Goal: Task Accomplishment & Management: Manage account settings

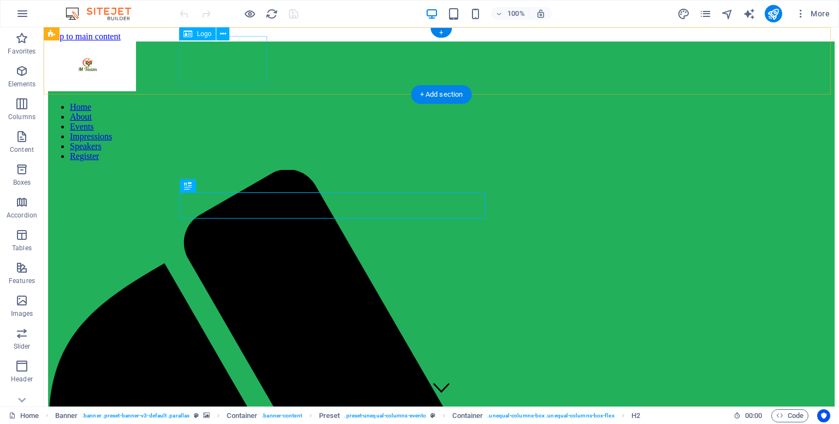
click at [219, 54] on div at bounding box center [441, 68] width 787 height 52
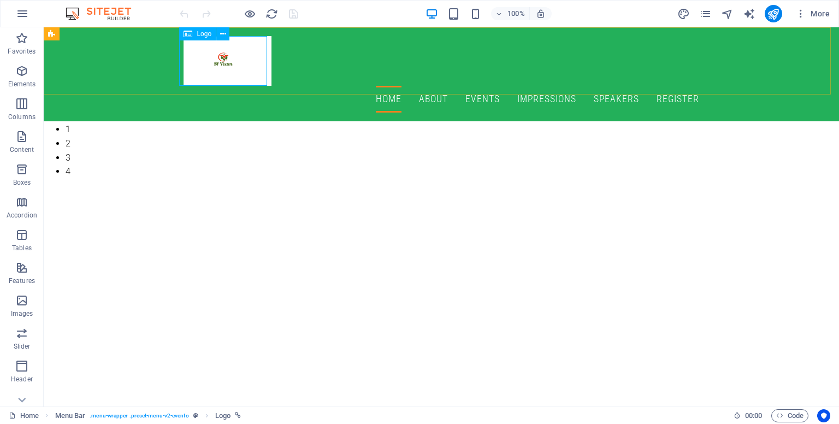
click at [205, 38] on div "Logo" at bounding box center [197, 33] width 37 height 13
click at [197, 34] on span "Logo" at bounding box center [204, 34] width 15 height 7
select select "px"
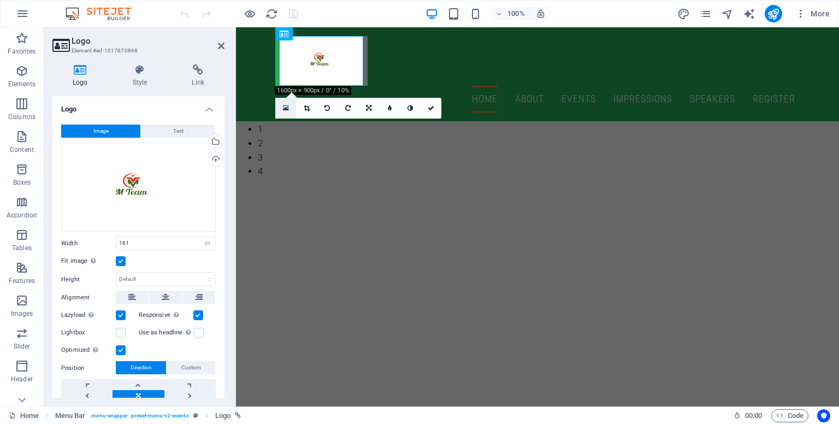
click at [287, 108] on icon at bounding box center [286, 108] width 6 height 8
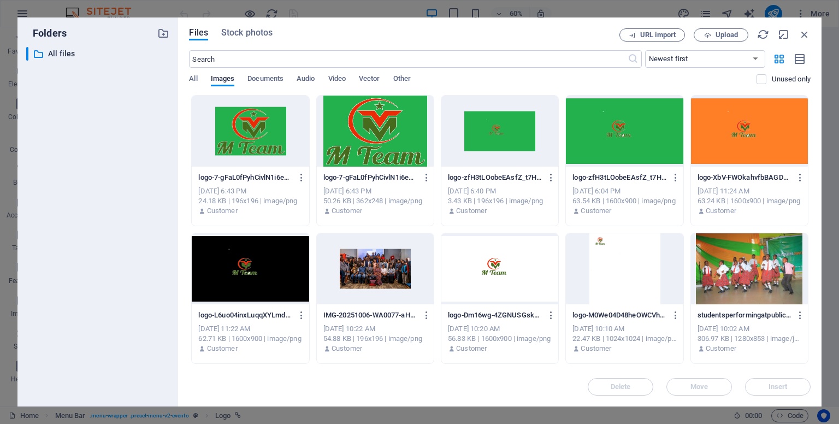
click at [254, 129] on div at bounding box center [250, 131] width 117 height 71
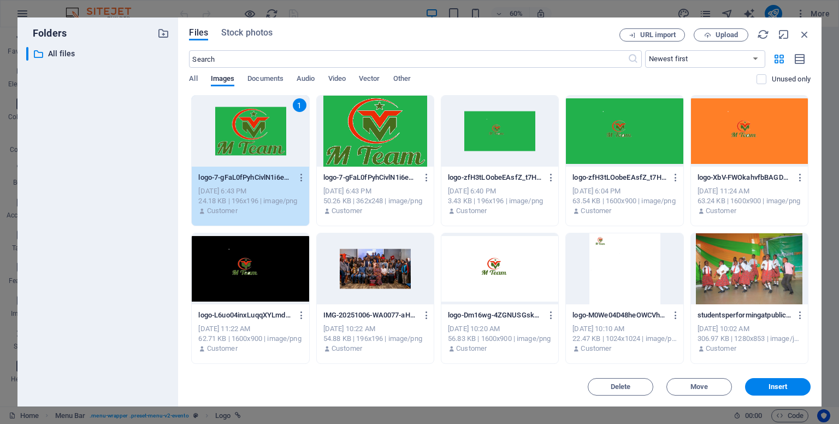
click at [255, 129] on div "1" at bounding box center [250, 131] width 117 height 71
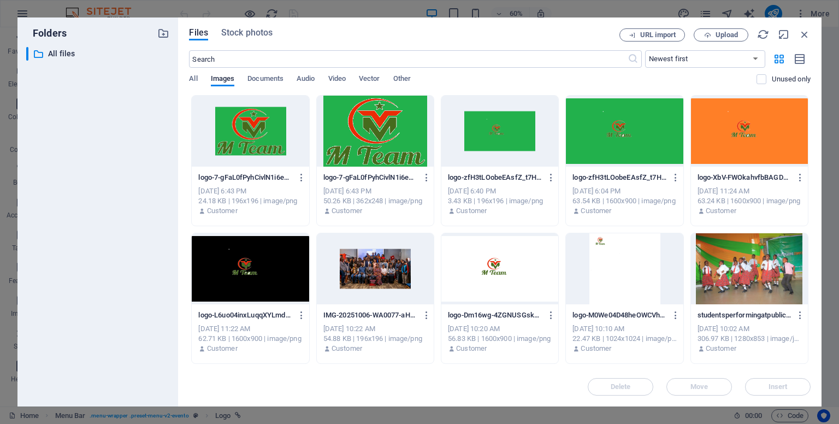
click at [255, 129] on div at bounding box center [250, 131] width 117 height 71
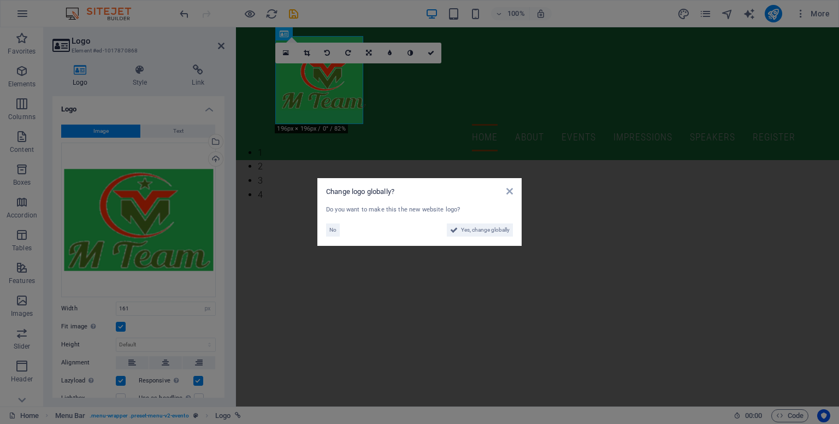
click at [510, 186] on div "Change logo globally? Do you want to make this the new website logo? No Yes, ch…" at bounding box center [419, 212] width 204 height 68
click at [511, 191] on icon at bounding box center [509, 191] width 7 height 9
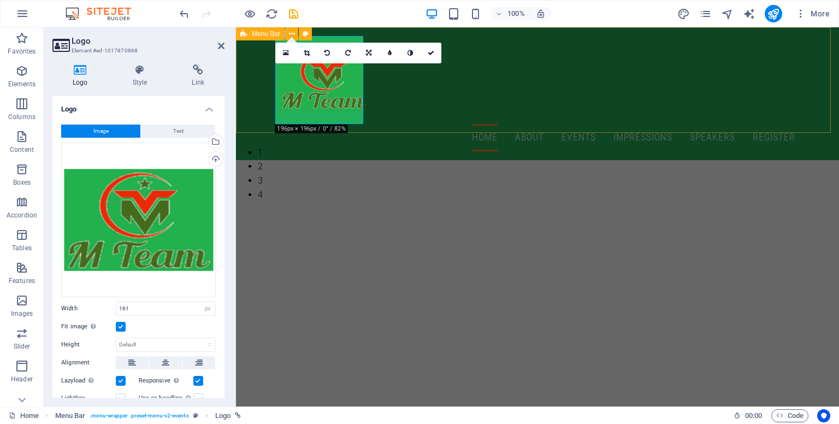
click at [570, 48] on div "Home About Events Impressions Speakers Register Menu" at bounding box center [537, 93] width 603 height 133
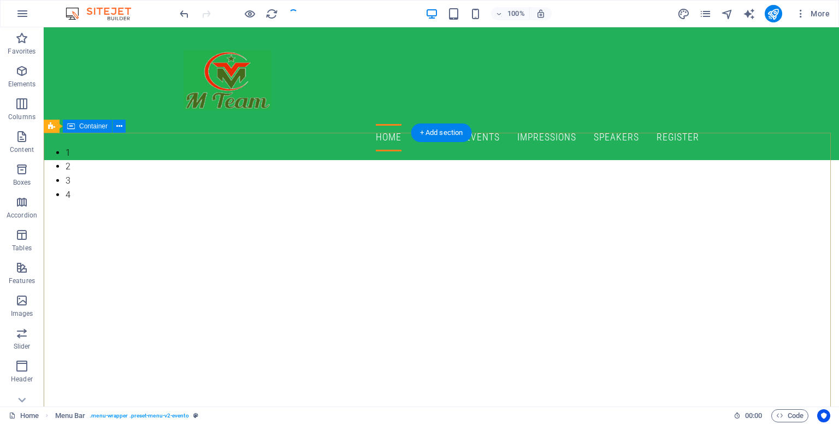
checkbox input "false"
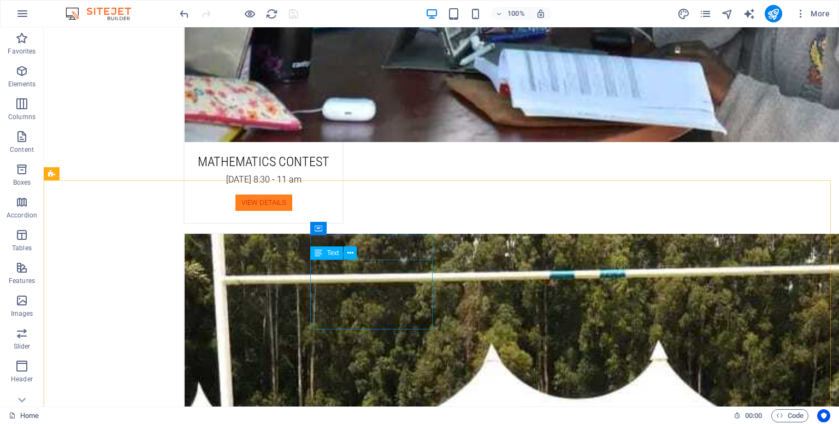
scroll to position [3020, 0]
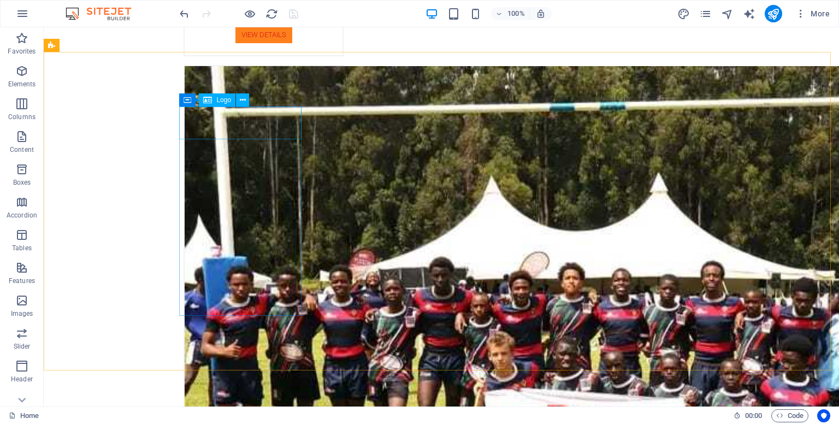
click at [216, 101] on span "Logo" at bounding box center [223, 100] width 15 height 7
click at [243, 97] on icon at bounding box center [243, 100] width 6 height 11
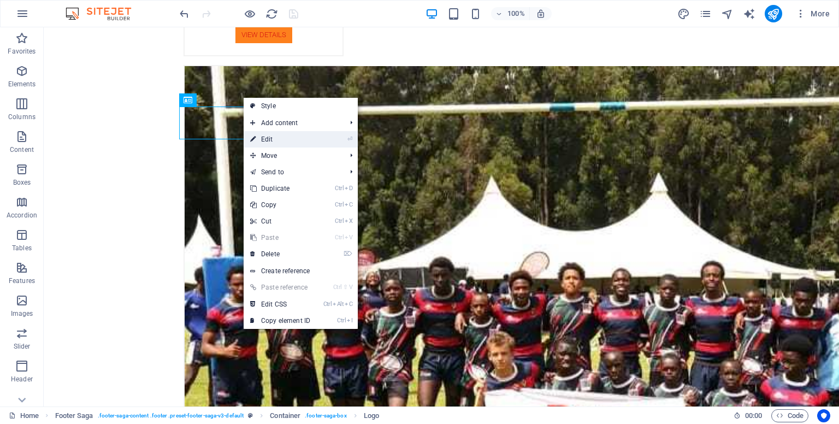
click at [275, 138] on link "⏎ Edit" at bounding box center [280, 139] width 73 height 16
select select "px"
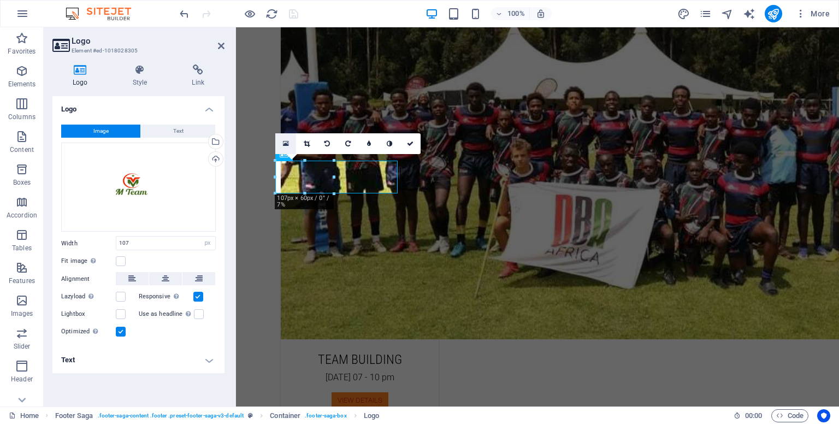
click at [287, 142] on icon at bounding box center [286, 144] width 6 height 8
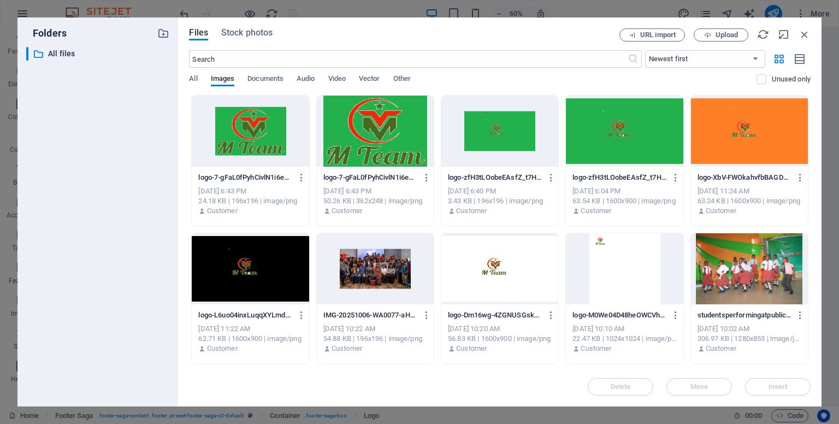
click at [745, 130] on div at bounding box center [749, 131] width 117 height 71
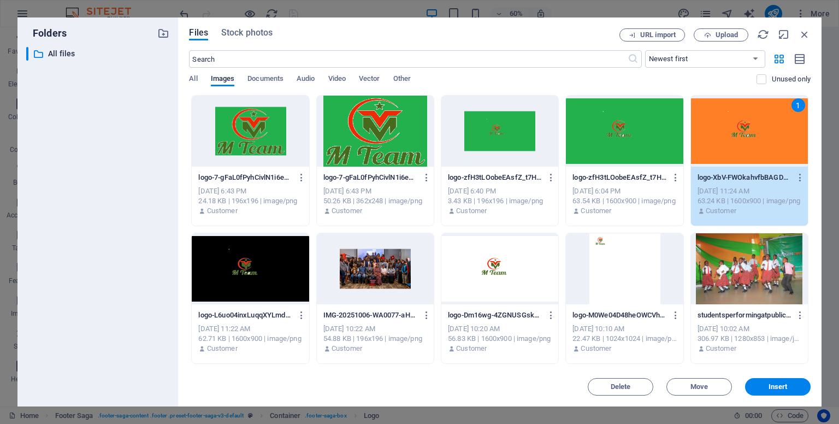
click at [745, 130] on div "1" at bounding box center [749, 131] width 117 height 71
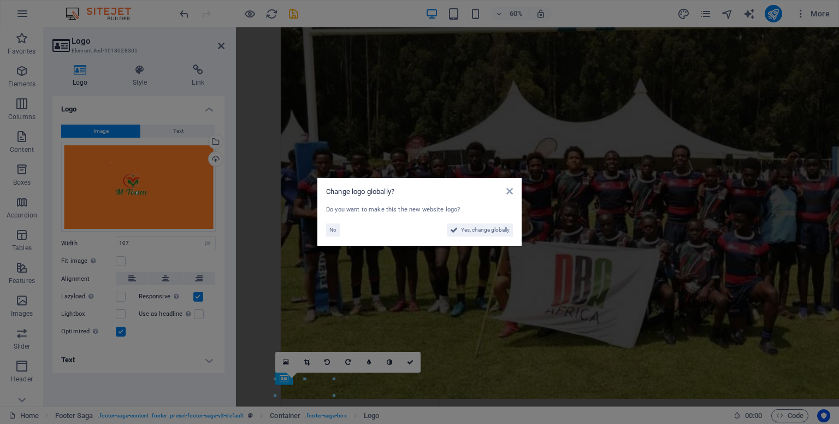
scroll to position [2796, 0]
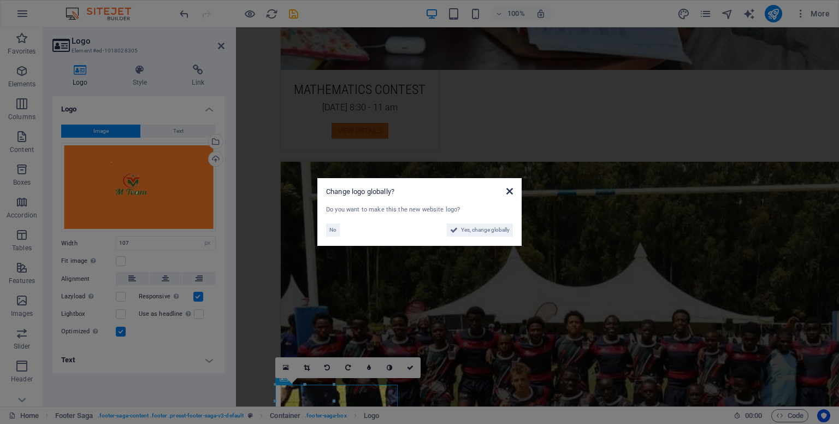
click at [508, 190] on icon at bounding box center [509, 191] width 7 height 9
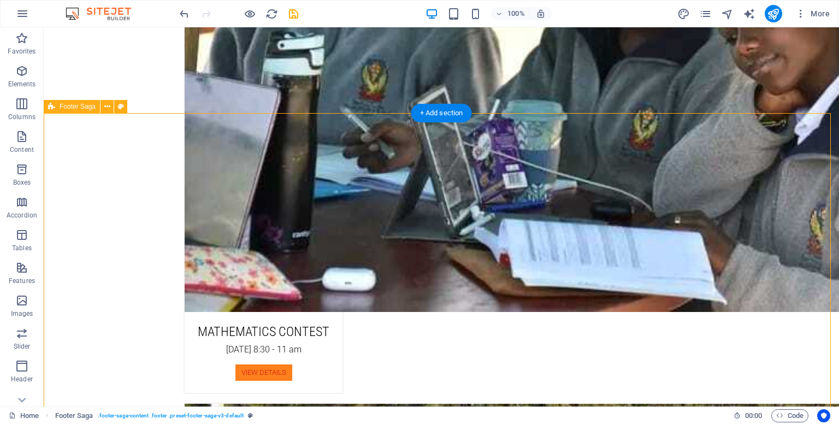
scroll to position [3020, 0]
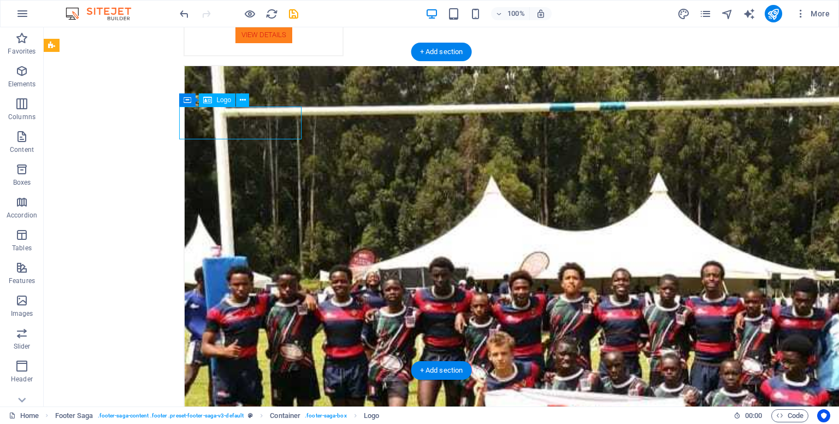
select select "px"
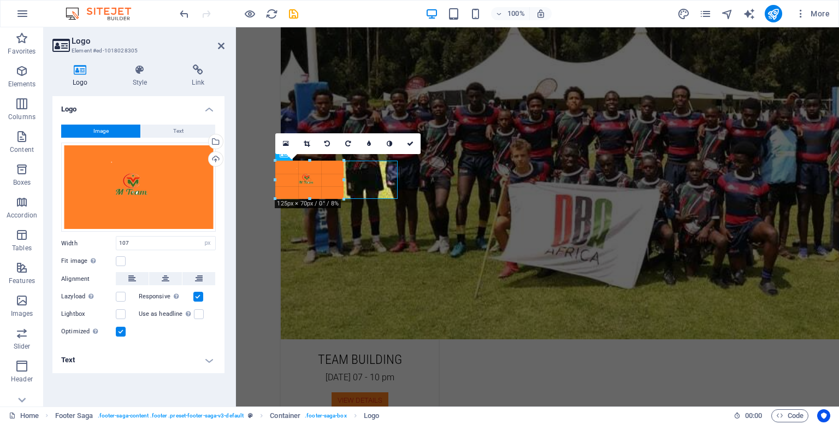
drag, startPoint x: 334, startPoint y: 179, endPoint x: 345, endPoint y: 175, distance: 11.6
click at [306, 143] on icon at bounding box center [307, 143] width 6 height 7
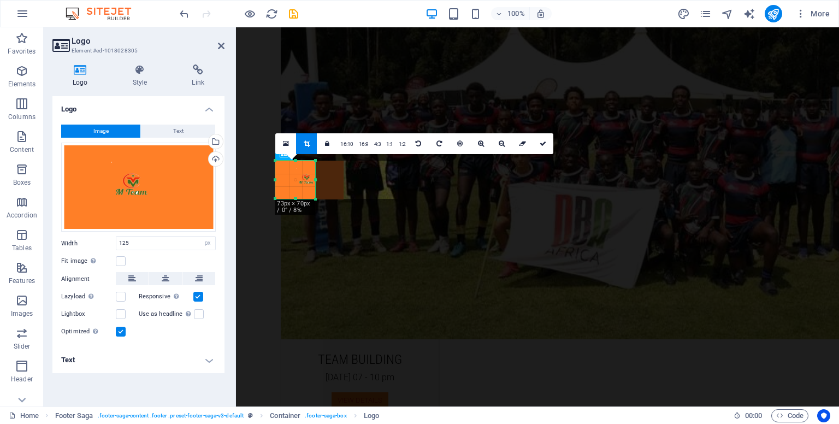
drag, startPoint x: 345, startPoint y: 181, endPoint x: 317, endPoint y: 175, distance: 29.0
click at [317, 175] on div at bounding box center [316, 180] width 4 height 38
drag, startPoint x: 276, startPoint y: 181, endPoint x: 296, endPoint y: 182, distance: 19.7
click at [296, 182] on div "180 170 160 150 140 130 120 110 100 90 80 70 60 50 40 30 20 10 0 -10 -20 -30 -4…" at bounding box center [285, 180] width 20 height 38
drag, startPoint x: 285, startPoint y: 201, endPoint x: 285, endPoint y: 188, distance: 12.6
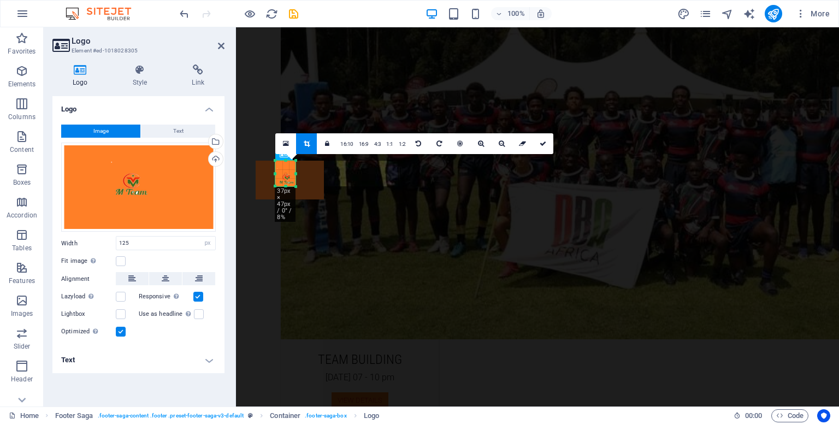
click at [285, 188] on div at bounding box center [285, 187] width 20 height 4
drag, startPoint x: 285, startPoint y: 162, endPoint x: 285, endPoint y: 169, distance: 7.1
click at [285, 169] on div "180 170 160 150 140 130 120 110 100 90 80 70 60 50 40 30 20 10 0 -10 -20 -30 -4…" at bounding box center [285, 170] width 20 height 19
click at [534, 140] on link at bounding box center [543, 143] width 21 height 21
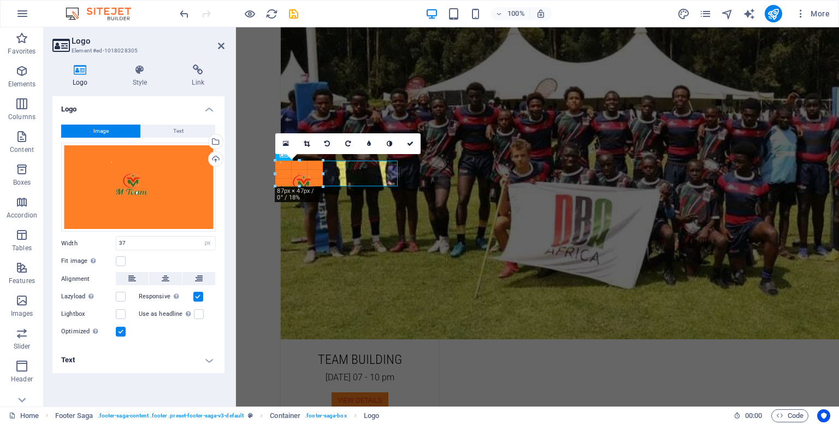
drag, startPoint x: 295, startPoint y: 175, endPoint x: 68, endPoint y: 162, distance: 227.1
type input "87"
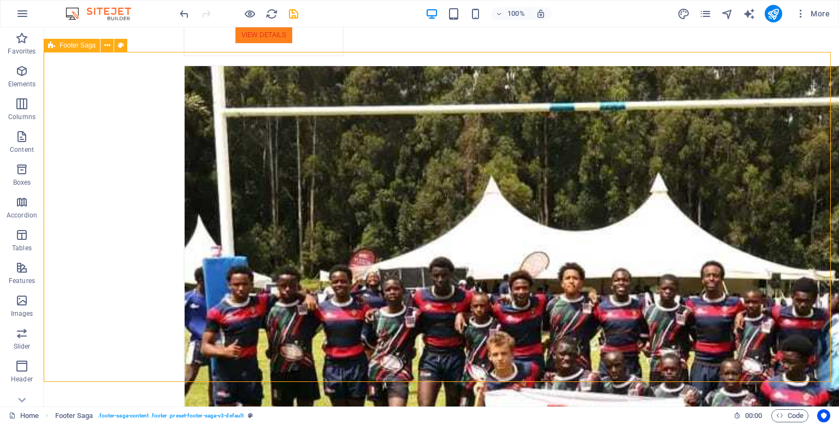
checkbox input "false"
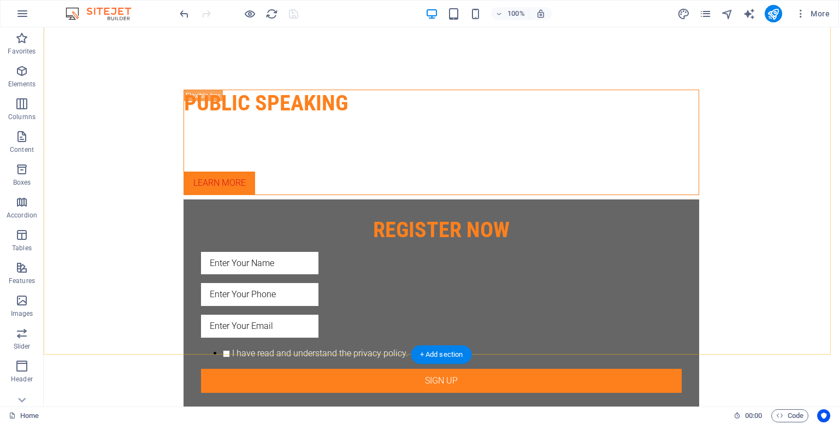
scroll to position [0, 0]
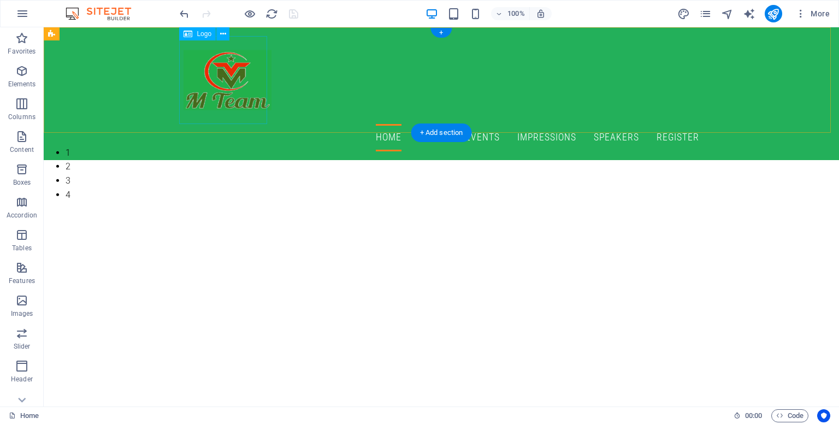
click at [242, 101] on div at bounding box center [442, 80] width 516 height 88
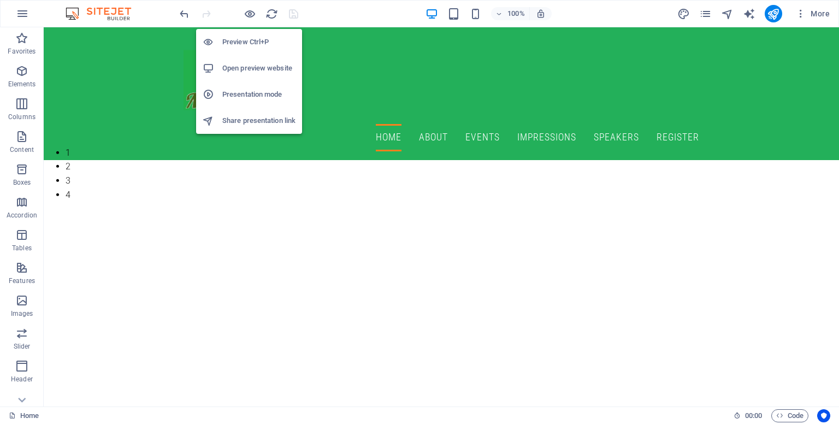
click at [253, 44] on h6 "Preview Ctrl+P" at bounding box center [258, 42] width 73 height 13
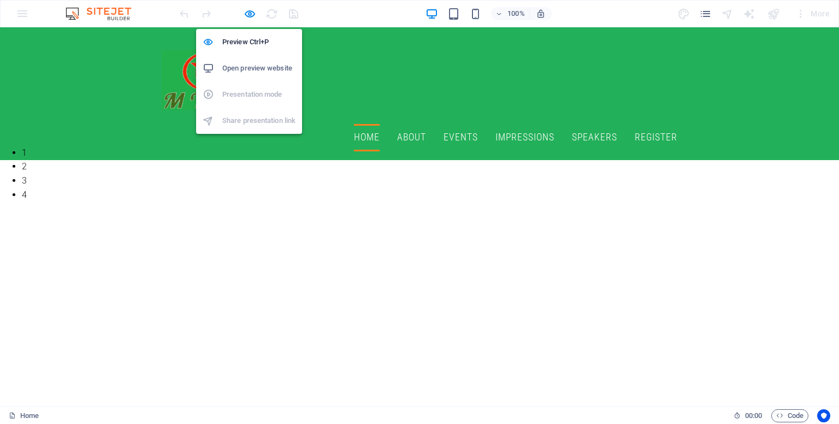
click at [244, 67] on h6 "Open preview website" at bounding box center [258, 68] width 73 height 13
click at [253, 11] on icon "button" at bounding box center [250, 14] width 13 height 13
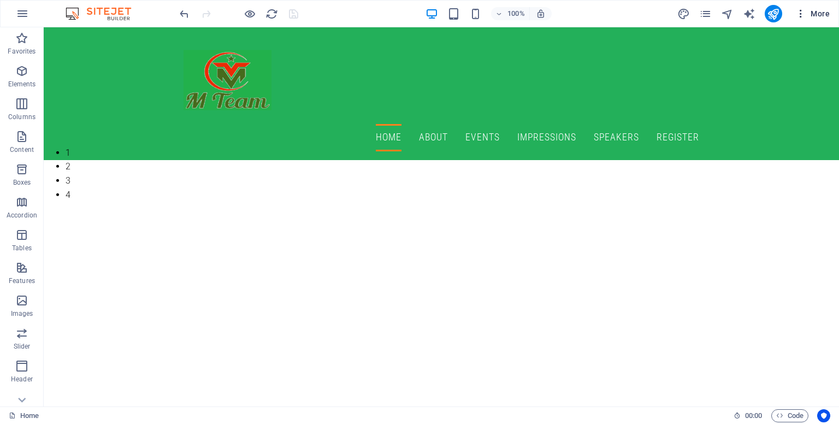
click at [817, 9] on span "More" at bounding box center [812, 13] width 34 height 11
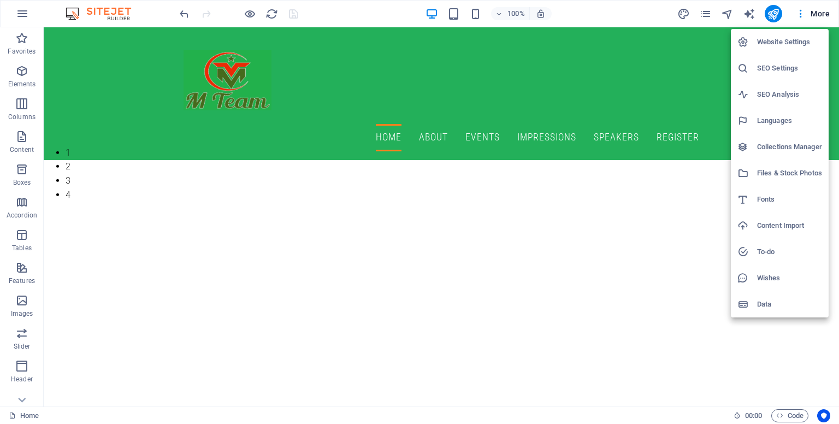
click at [793, 40] on h6 "Website Settings" at bounding box center [789, 42] width 65 height 13
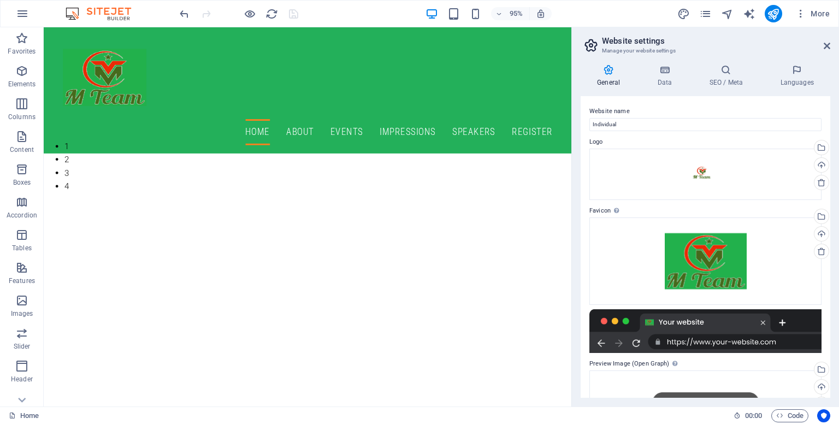
click at [830, 44] on aside "Website settings Manage your website settings General Data SEO / Meta Languages…" at bounding box center [705, 216] width 268 height 379
click at [828, 43] on icon at bounding box center [827, 46] width 7 height 9
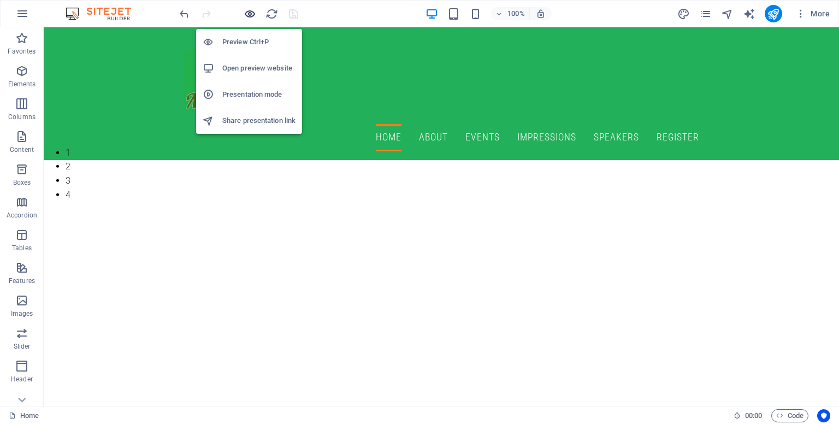
click at [247, 16] on icon "button" at bounding box center [250, 14] width 13 height 13
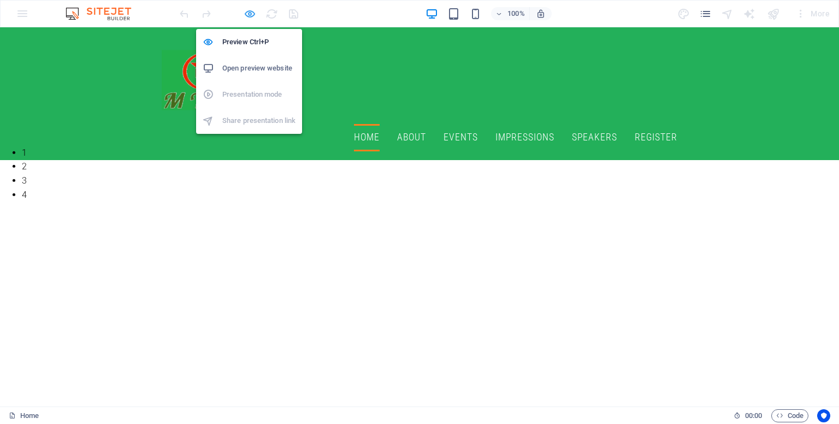
click at [249, 14] on icon "button" at bounding box center [250, 14] width 13 height 13
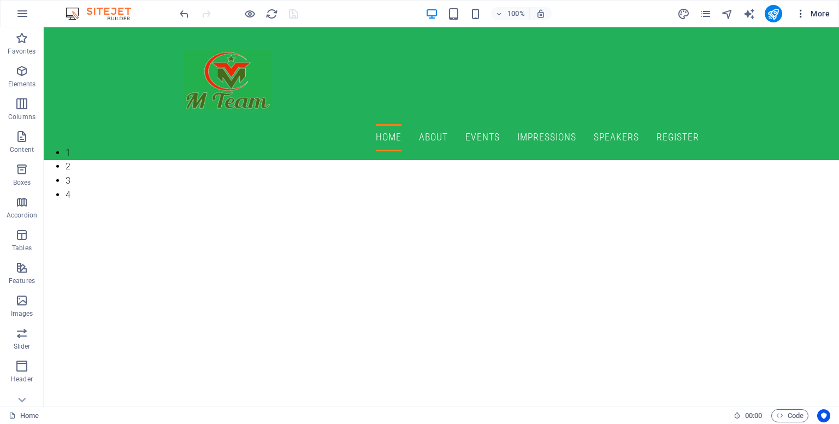
click at [815, 11] on span "More" at bounding box center [812, 13] width 34 height 11
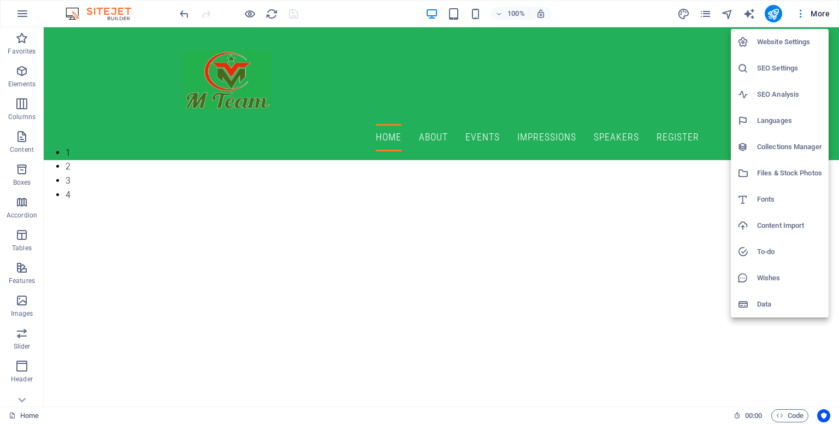
click at [788, 45] on h6 "Website Settings" at bounding box center [789, 42] width 65 height 13
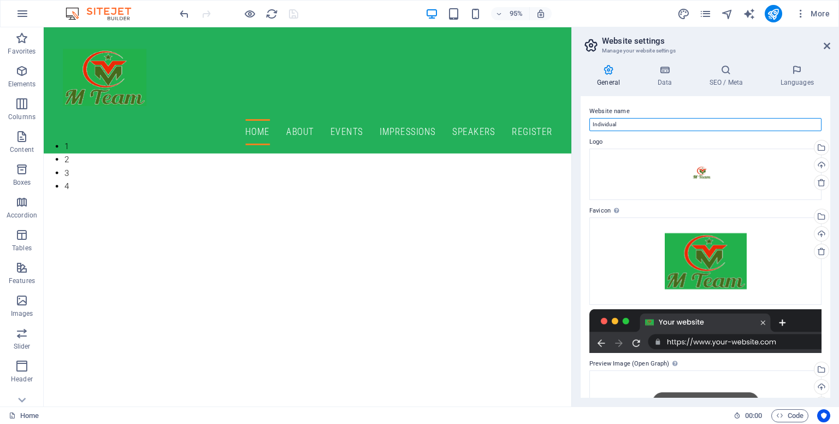
click at [629, 123] on input "Individual" at bounding box center [705, 124] width 232 height 13
type input "I"
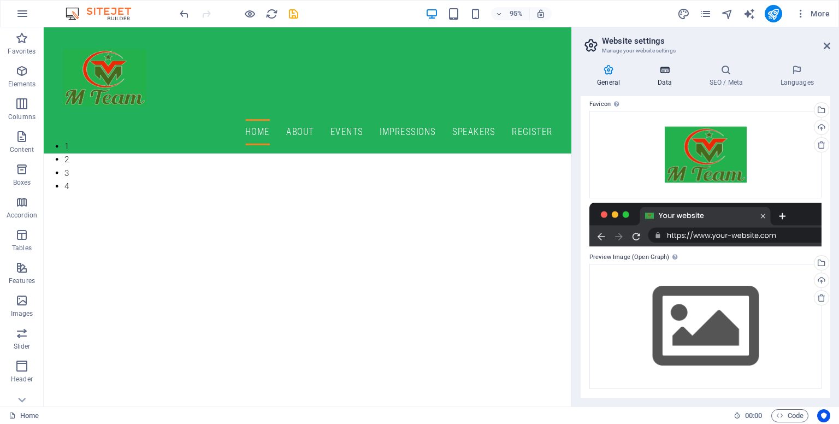
type input "mteam"
click at [661, 72] on icon at bounding box center [665, 69] width 48 height 11
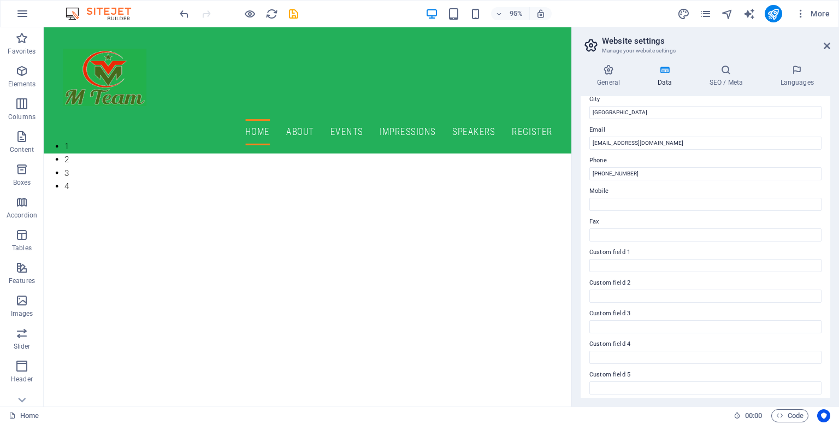
scroll to position [186, 0]
click at [612, 204] on input "Mobile" at bounding box center [705, 205] width 232 height 13
click at [611, 202] on input "Mobile" at bounding box center [705, 205] width 232 height 13
paste input "0769586728"
click at [595, 207] on input "0769586728" at bounding box center [705, 205] width 232 height 13
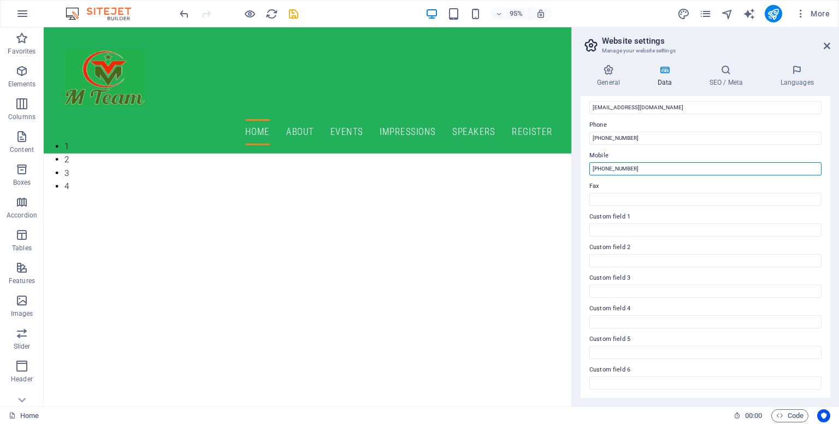
scroll to position [0, 0]
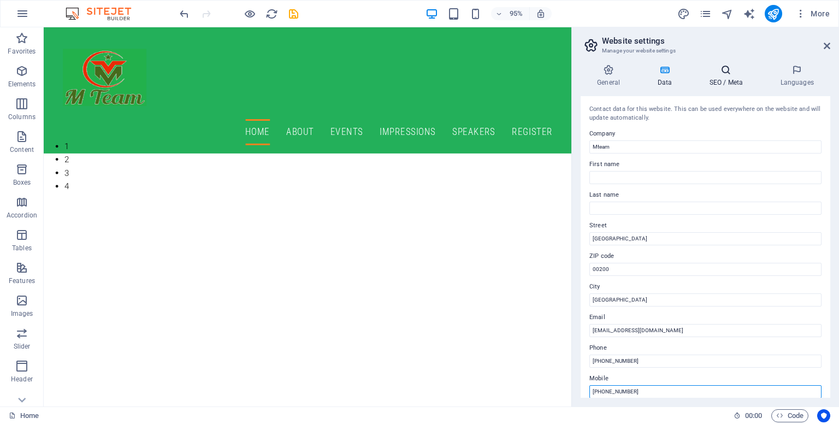
type input "+254769586728"
click at [725, 73] on icon at bounding box center [726, 69] width 67 height 11
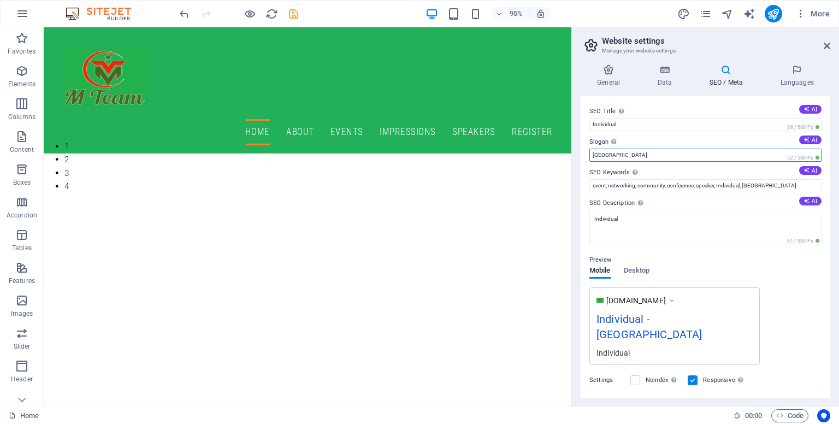
click at [632, 158] on input "Berlin" at bounding box center [705, 155] width 232 height 13
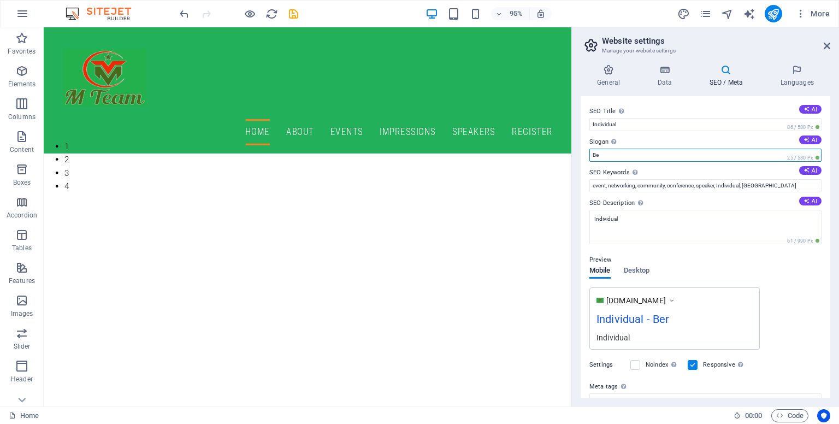
type input "B"
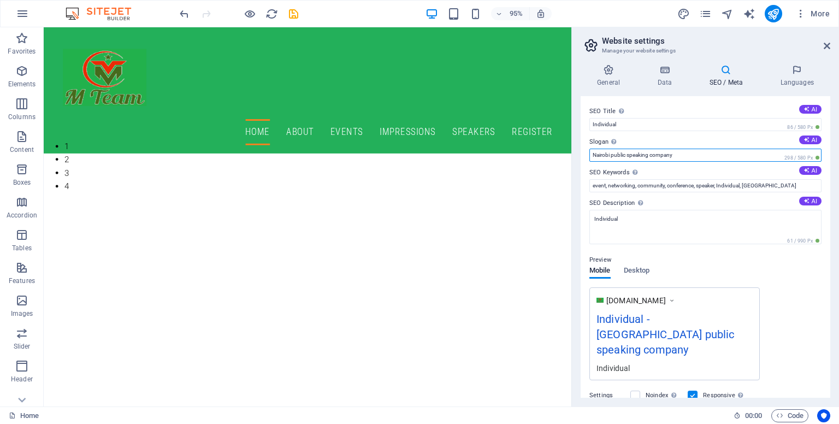
click at [650, 153] on input "Nairobi public speaking company" at bounding box center [705, 155] width 232 height 13
type input "Nairobi public speaking and team building company"
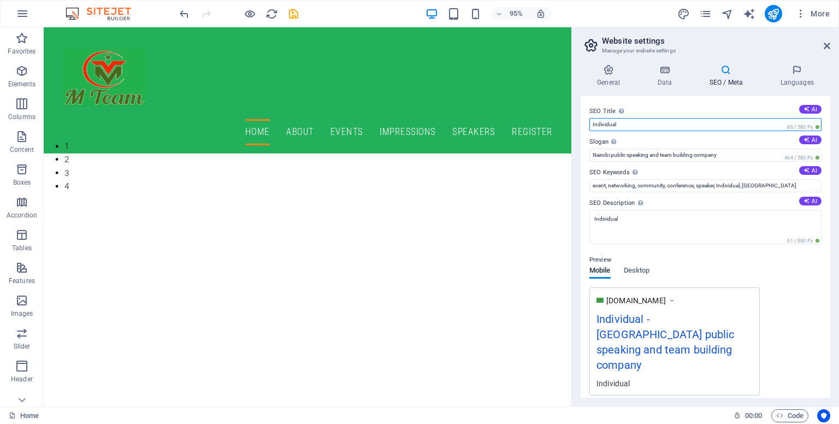
click at [625, 121] on input "Individual" at bounding box center [705, 124] width 232 height 13
type input "I"
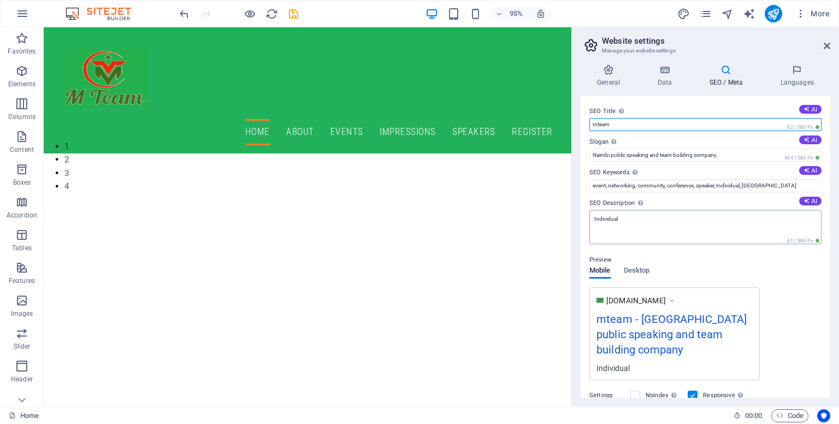
type input "mteam"
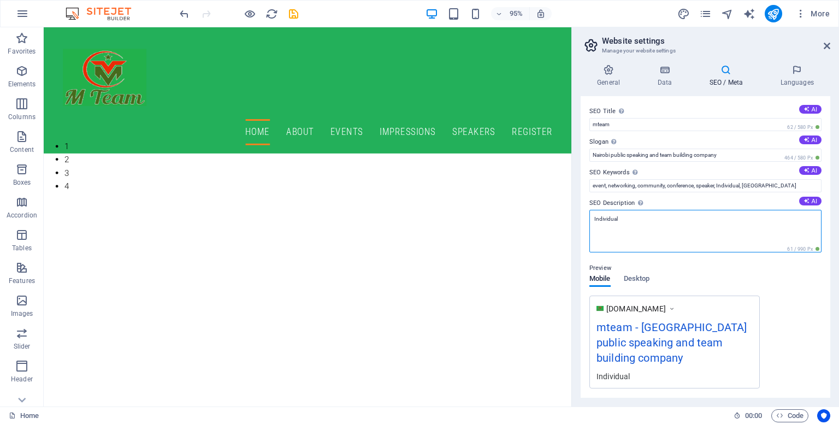
click at [626, 217] on textarea "Individual" at bounding box center [705, 231] width 232 height 43
type textarea "I"
type textarea "T"
type textarea "Master the art of public speaking"
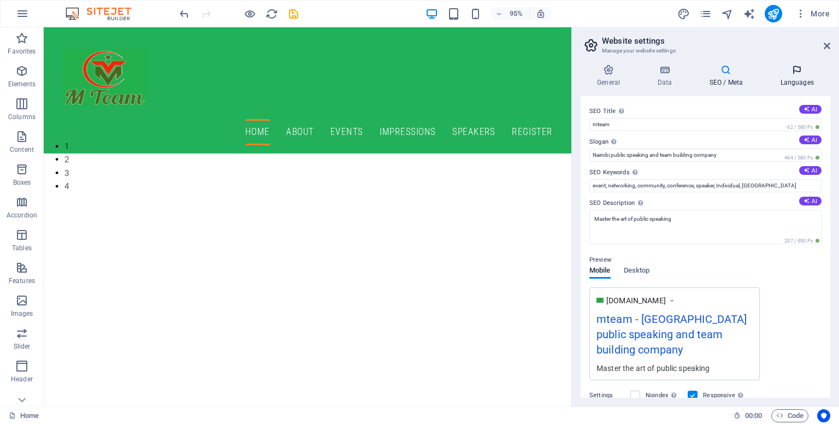
click at [793, 70] on icon at bounding box center [797, 69] width 67 height 11
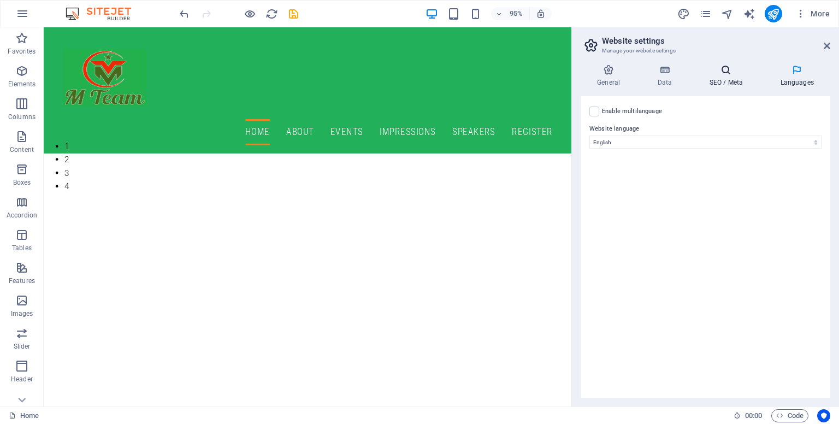
click at [725, 75] on icon at bounding box center [726, 69] width 67 height 11
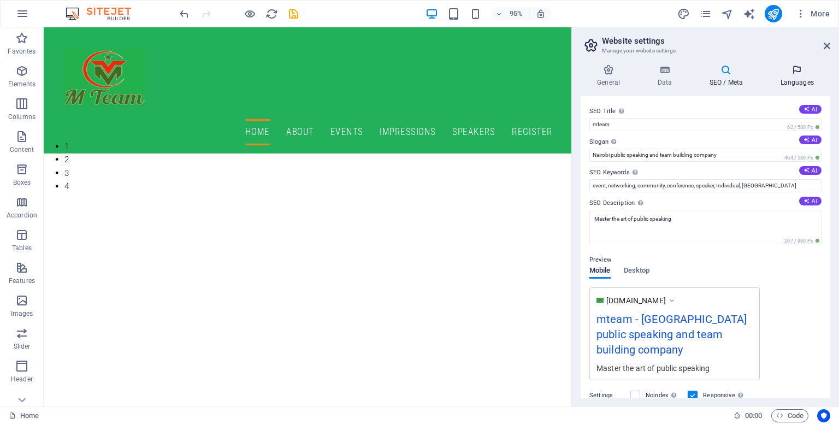
click at [787, 74] on icon at bounding box center [797, 69] width 67 height 11
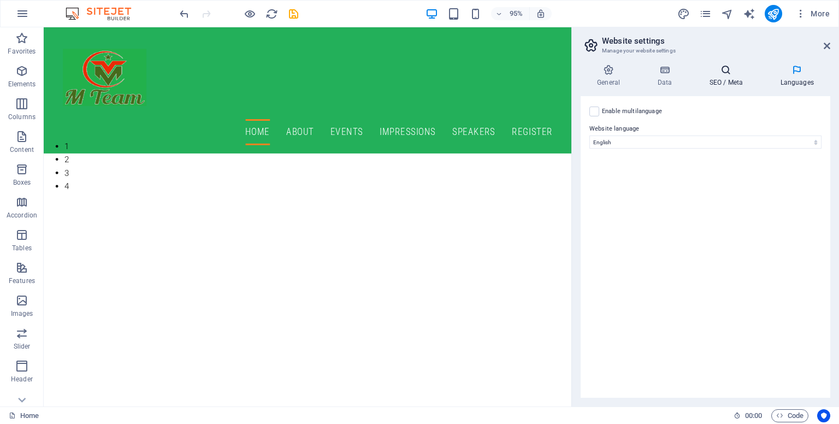
click at [727, 71] on icon at bounding box center [726, 69] width 67 height 11
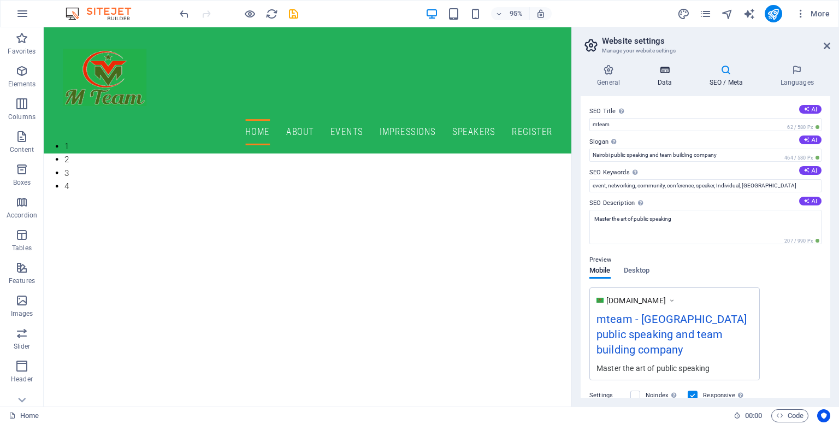
click at [668, 70] on icon at bounding box center [665, 69] width 48 height 11
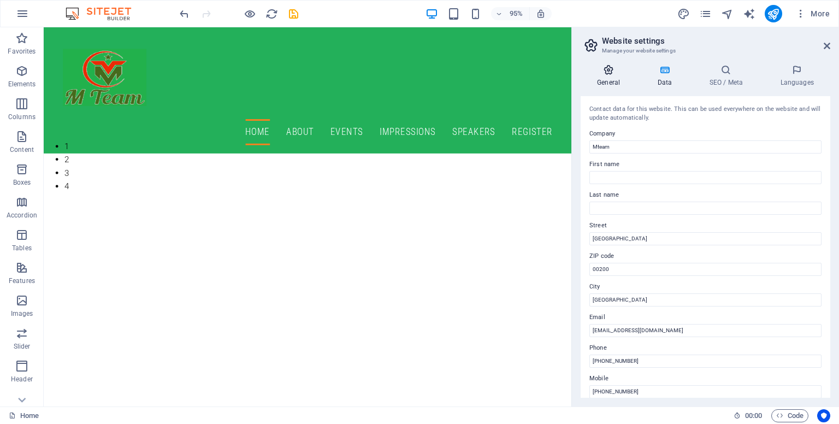
click at [605, 81] on h4 "General" at bounding box center [611, 75] width 60 height 23
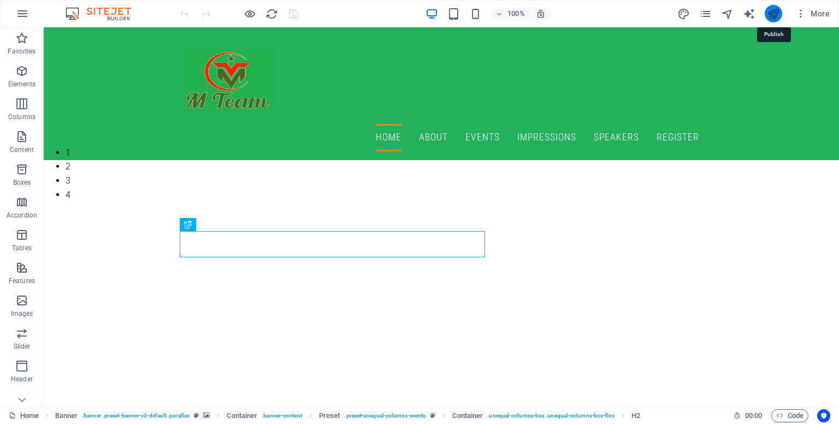
click at [772, 13] on icon "publish" at bounding box center [773, 14] width 13 height 13
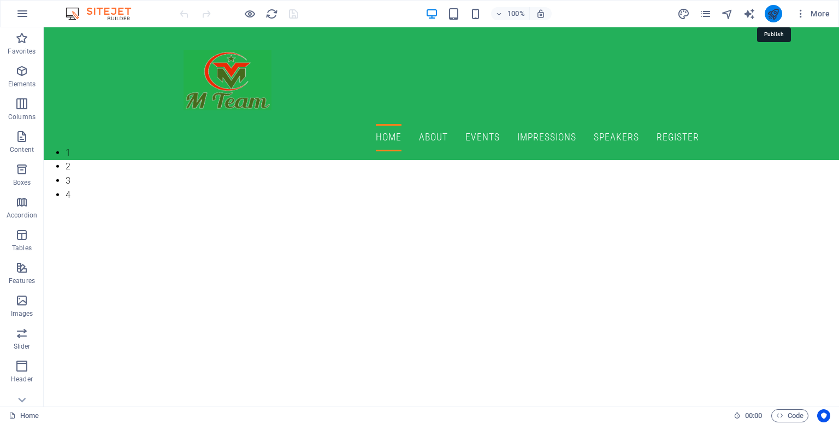
click at [772, 13] on icon "publish" at bounding box center [773, 14] width 13 height 13
